Goal: Task Accomplishment & Management: Manage account settings

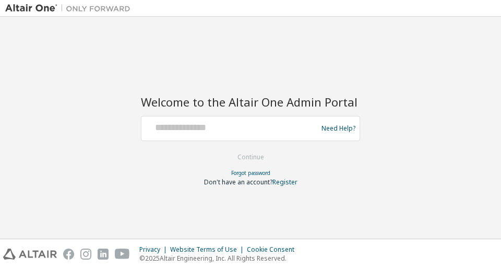
drag, startPoint x: 186, startPoint y: 136, endPoint x: 201, endPoint y: 124, distance: 20.0
click at [201, 124] on div at bounding box center [230, 128] width 171 height 20
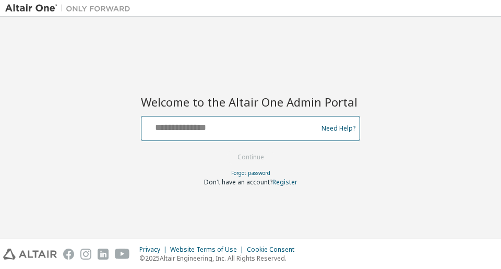
click at [201, 124] on input "text" at bounding box center [230, 125] width 171 height 15
type input "**********"
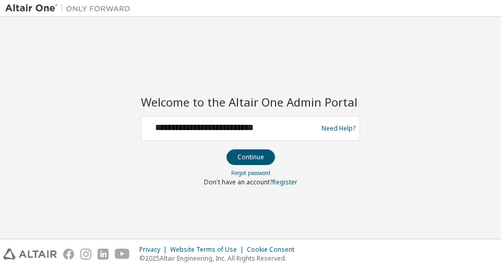
click at [249, 166] on form "**********" at bounding box center [250, 151] width 219 height 70
click at [245, 154] on button "Continue" at bounding box center [250, 157] width 48 height 16
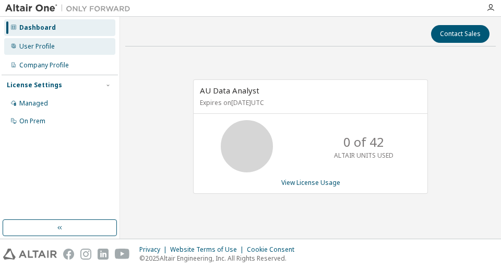
click at [28, 44] on div "User Profile" at bounding box center [36, 46] width 35 height 8
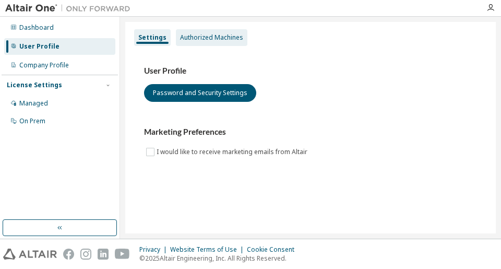
click at [202, 38] on div "Authorized Machines" at bounding box center [211, 37] width 63 height 8
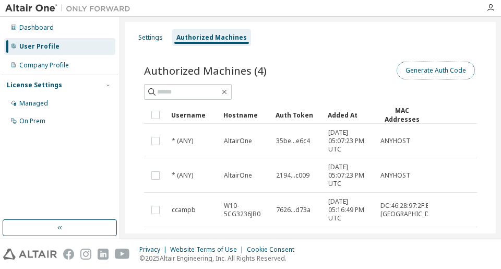
click at [440, 76] on button "Generate Auth Code" at bounding box center [435, 71] width 78 height 18
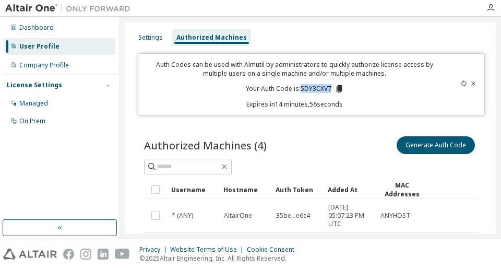
drag, startPoint x: 298, startPoint y: 89, endPoint x: 329, endPoint y: 89, distance: 30.8
click at [329, 89] on p "Your Auth Code is: 5DY3CXV7" at bounding box center [295, 88] width 98 height 9
copy p "5DY3CXV7"
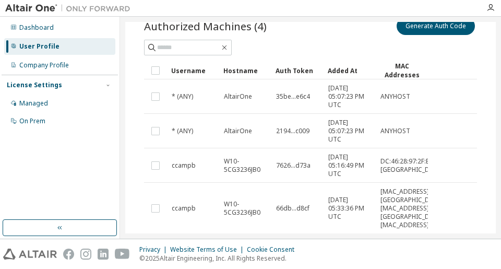
scroll to position [119, 0]
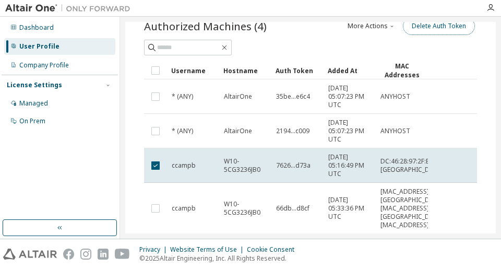
click at [422, 31] on button "Delete Auth Token" at bounding box center [439, 26] width 72 height 18
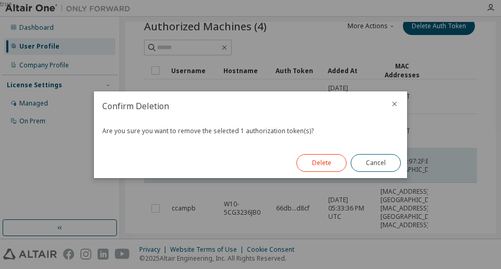
click at [315, 165] on button "Delete" at bounding box center [321, 163] width 50 height 18
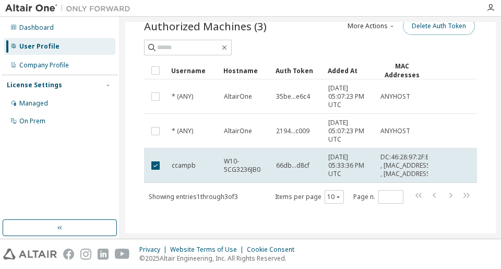
click at [413, 25] on button "Delete Auth Token" at bounding box center [439, 26] width 72 height 18
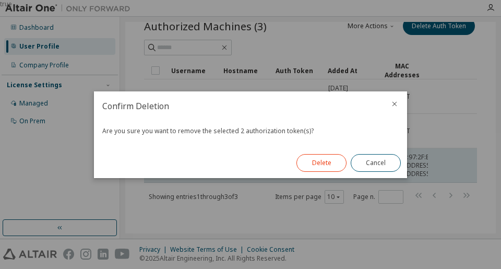
click at [318, 165] on button "Delete" at bounding box center [321, 163] width 50 height 18
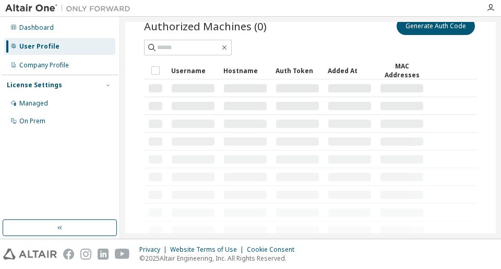
scroll to position [88, 0]
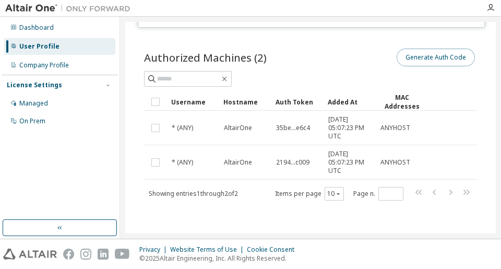
click at [441, 52] on button "Generate Auth Code" at bounding box center [435, 57] width 78 height 18
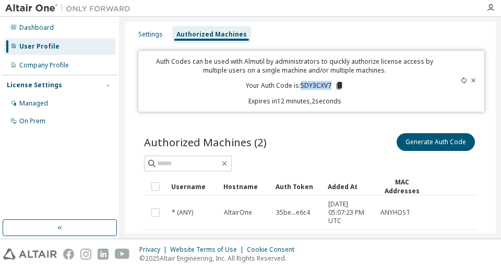
scroll to position [3, 0]
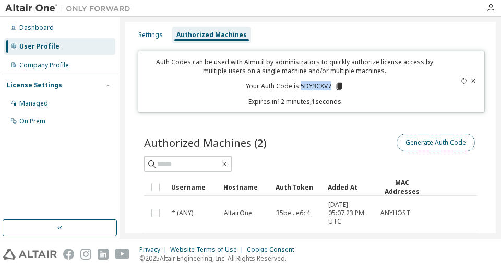
click at [424, 144] on button "Generate Auth Code" at bounding box center [435, 142] width 78 height 18
click at [429, 148] on button "Generate Auth Code" at bounding box center [435, 142] width 78 height 18
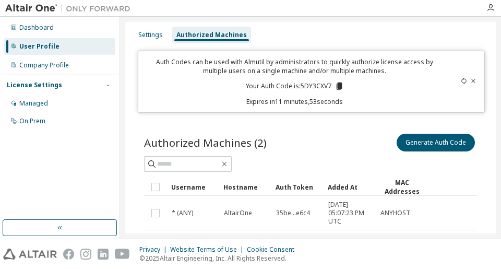
click at [460, 79] on icon at bounding box center [463, 81] width 6 height 6
click at [471, 81] on icon at bounding box center [473, 81] width 4 height 4
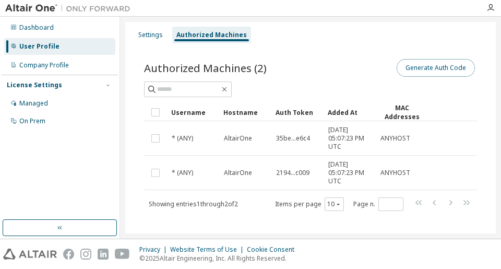
click at [429, 70] on button "Generate Auth Code" at bounding box center [435, 68] width 78 height 18
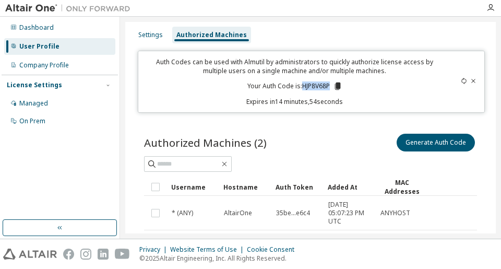
drag, startPoint x: 299, startPoint y: 88, endPoint x: 326, endPoint y: 88, distance: 26.6
click at [326, 88] on p "Your Auth Code is: HJP8V68P" at bounding box center [294, 85] width 95 height 9
copy p "HJP8V68P"
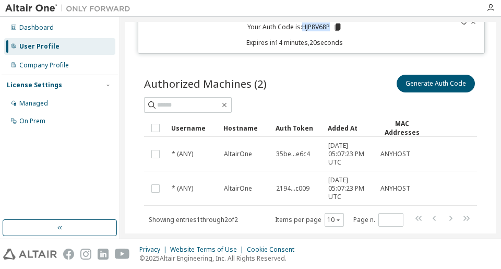
scroll to position [88, 0]
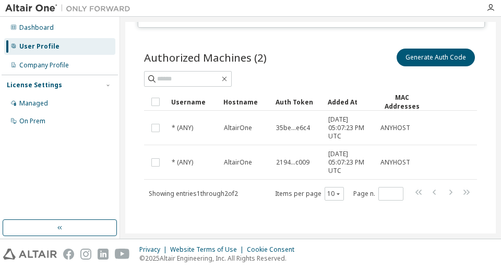
drag, startPoint x: 485, startPoint y: 52, endPoint x: 490, endPoint y: 42, distance: 10.5
click at [490, 42] on div "Settings Authorized Machines Auth Codes can be used with Almutil by administrat…" at bounding box center [310, 127] width 370 height 211
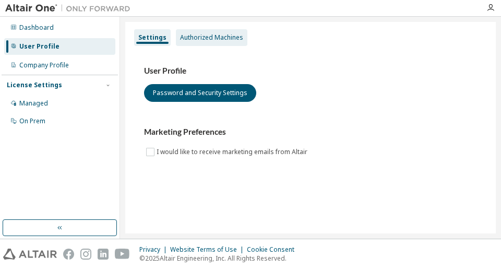
click at [214, 39] on div "Authorized Machines" at bounding box center [211, 37] width 63 height 8
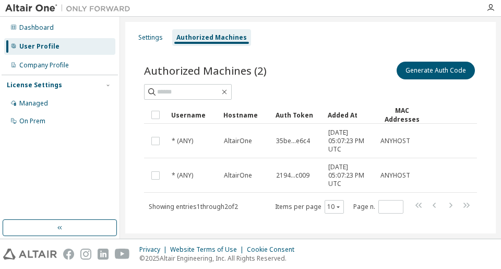
click at [271, 226] on div "Authorized Machines (2) Generate Auth Code Clear Load Save Save As Field Operat…" at bounding box center [310, 144] width 358 height 194
